Goal: Task Accomplishment & Management: Complete application form

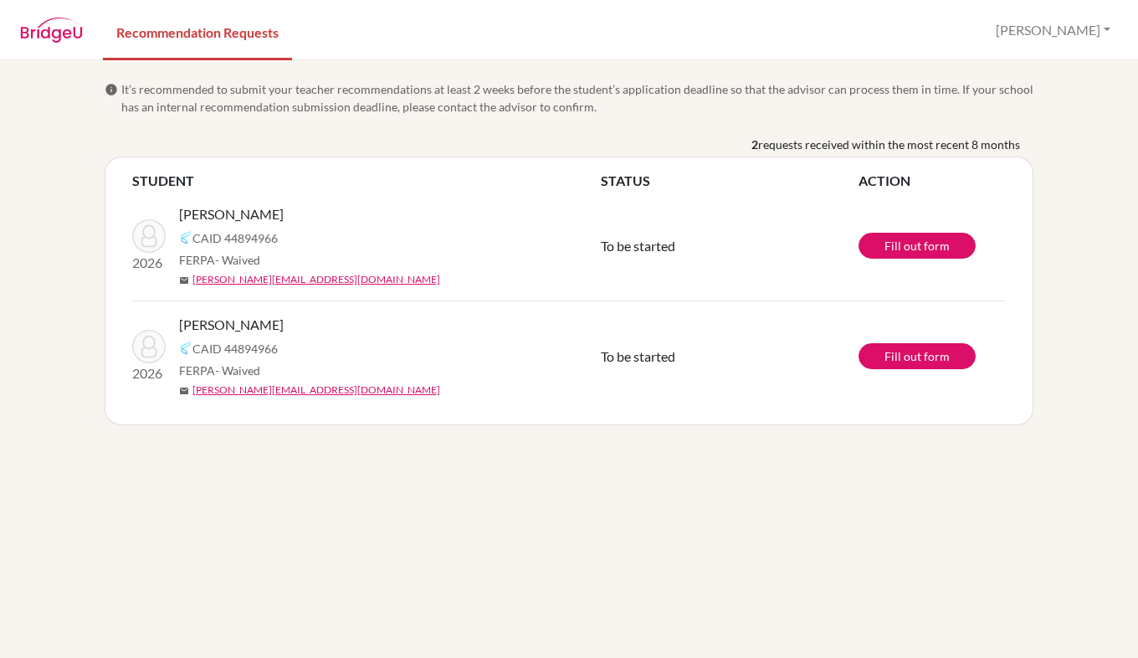
click at [475, 279] on div "mail gabriel_andrade@naisdublin.com" at bounding box center [396, 279] width 434 height 15
click at [921, 240] on link "Fill out form" at bounding box center [917, 246] width 117 height 26
click at [918, 258] on link "Fill out form" at bounding box center [917, 246] width 117 height 26
click at [925, 236] on link "Fill out form" at bounding box center [917, 246] width 117 height 26
click at [892, 357] on link "Fill out form" at bounding box center [917, 356] width 117 height 26
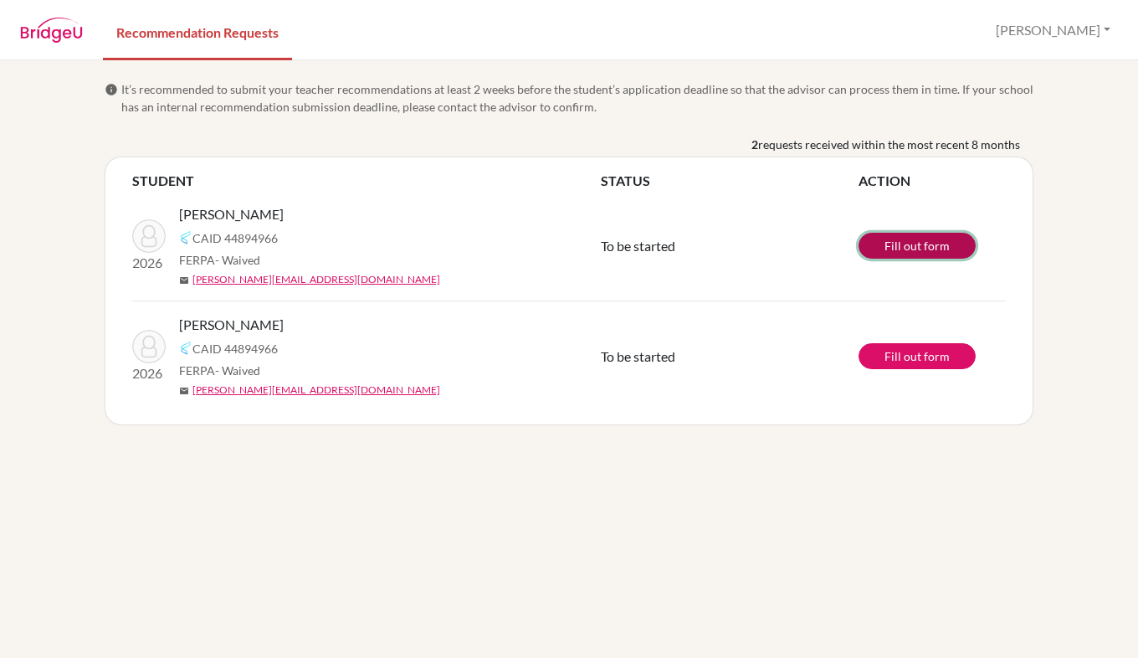
click at [904, 249] on link "Fill out form" at bounding box center [917, 246] width 117 height 26
click at [942, 244] on link "Fill out form" at bounding box center [917, 246] width 117 height 26
